Goal: Find specific page/section: Find specific page/section

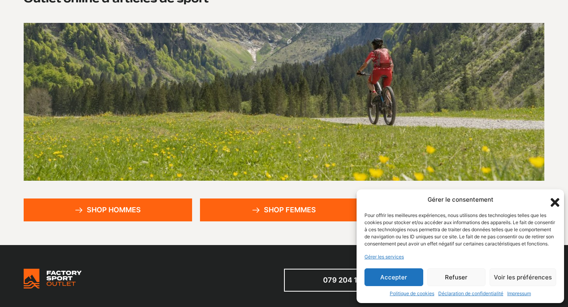
scroll to position [110, 0]
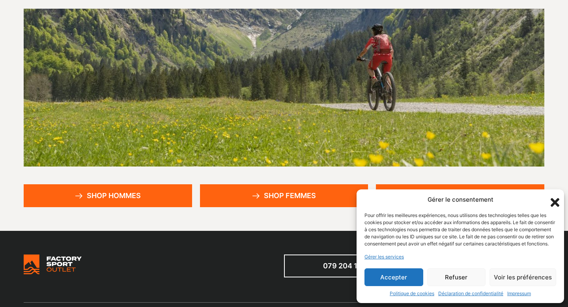
click at [298, 194] on link "Shop femmes" at bounding box center [284, 195] width 168 height 23
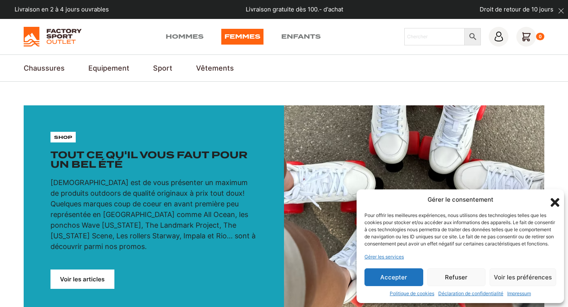
scroll to position [287, 0]
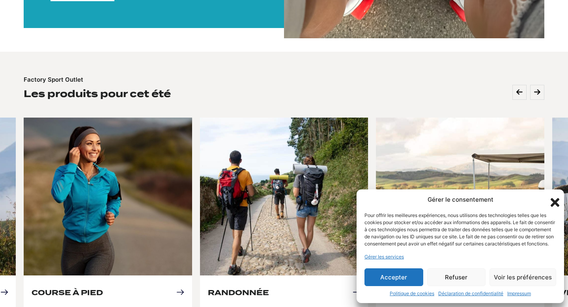
click at [553, 198] on icon "Fermer la boîte de dialogue" at bounding box center [554, 202] width 9 height 9
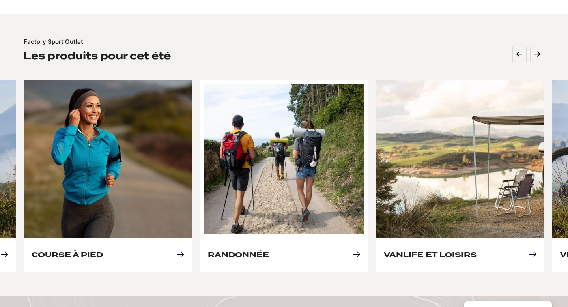
scroll to position [325, 0]
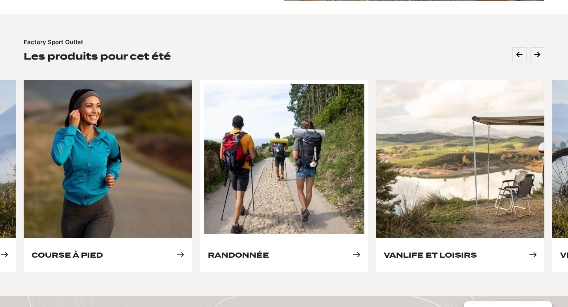
click at [269, 251] on link "Randonnée" at bounding box center [238, 255] width 61 height 8
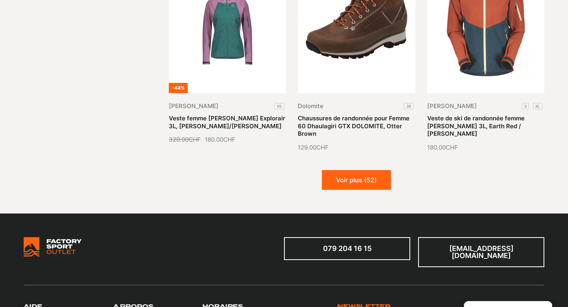
scroll to position [941, 0]
